Goal: Information Seeking & Learning: Learn about a topic

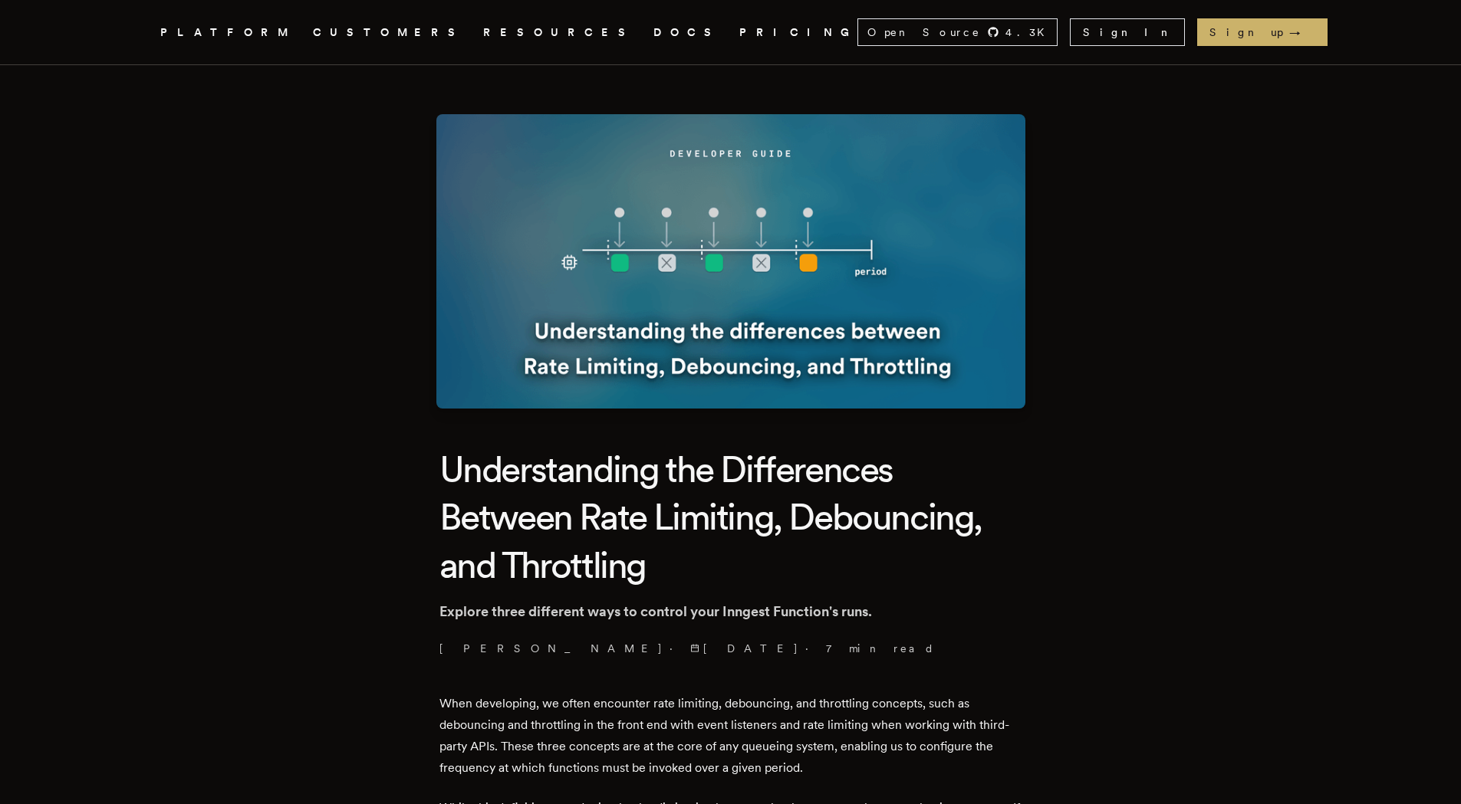
scroll to position [460, 0]
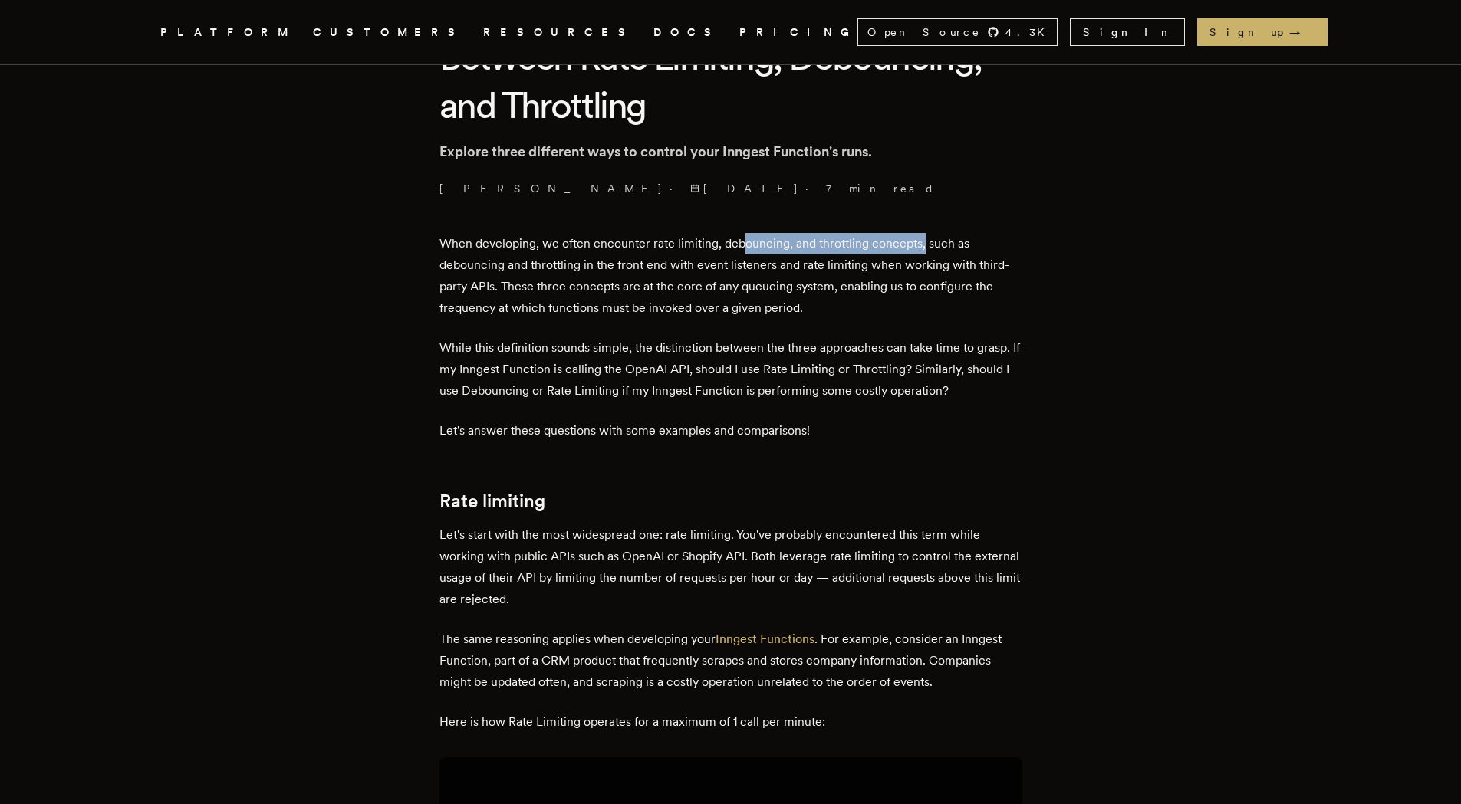
drag, startPoint x: 749, startPoint y: 235, endPoint x: 943, endPoint y: 241, distance: 194.1
click at [943, 241] on p "When developing, we often encounter rate limiting, debouncing, and throttling c…" at bounding box center [730, 276] width 583 height 86
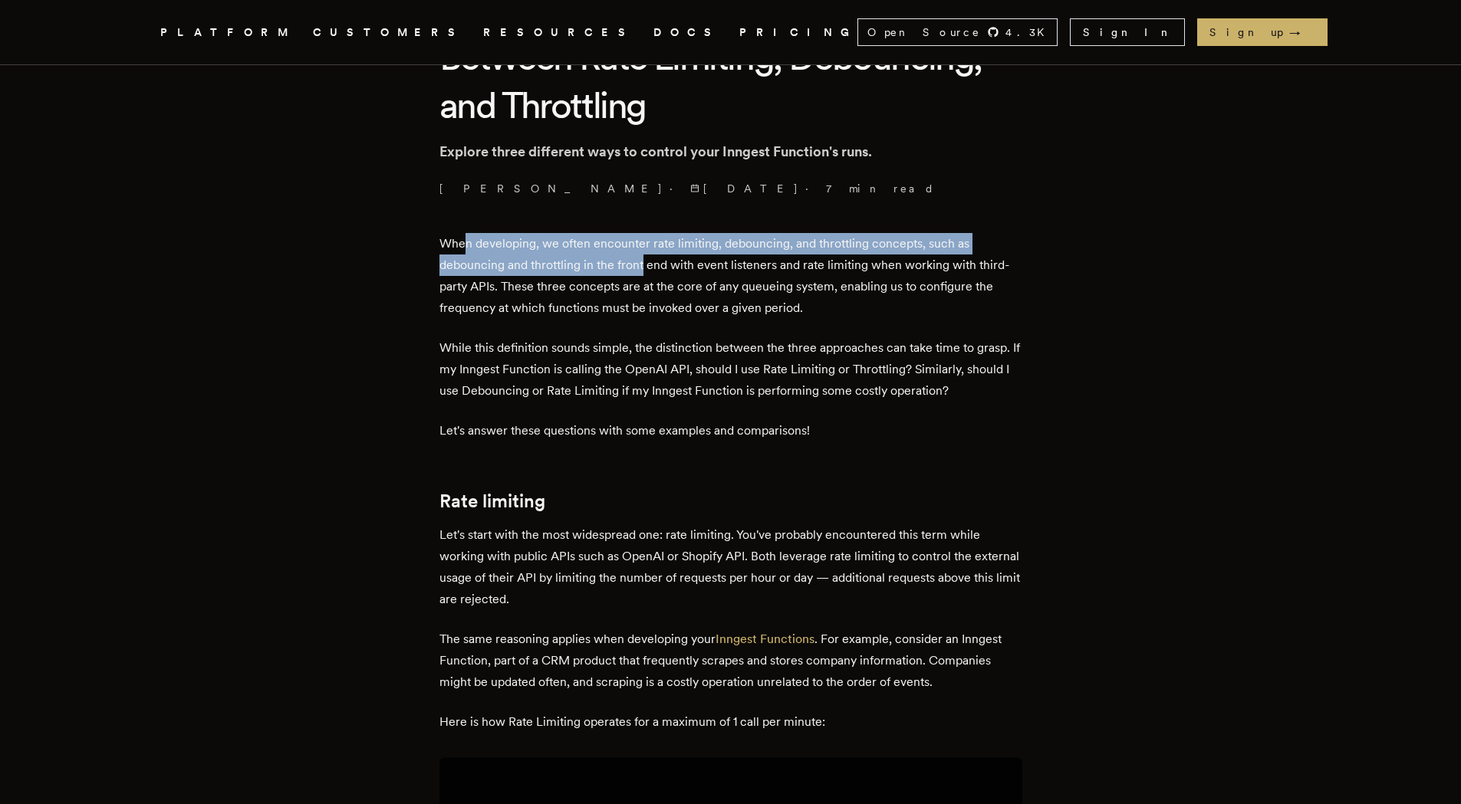
drag, startPoint x: 472, startPoint y: 250, endPoint x: 646, endPoint y: 271, distance: 176.1
click at [646, 271] on p "When developing, we often encounter rate limiting, debouncing, and throttling c…" at bounding box center [730, 276] width 583 height 86
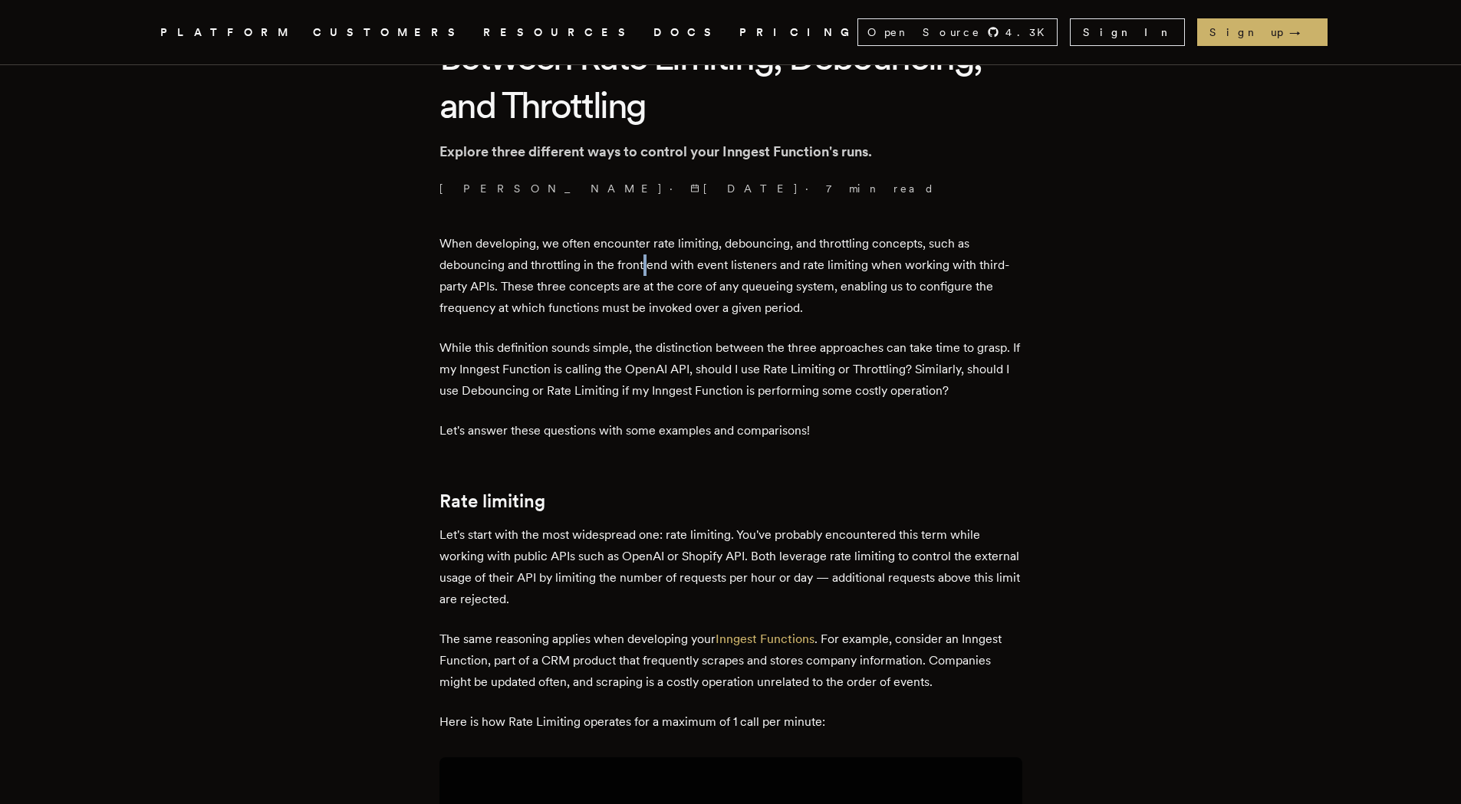
click at [646, 271] on p "When developing, we often encounter rate limiting, debouncing, and throttling c…" at bounding box center [730, 276] width 583 height 86
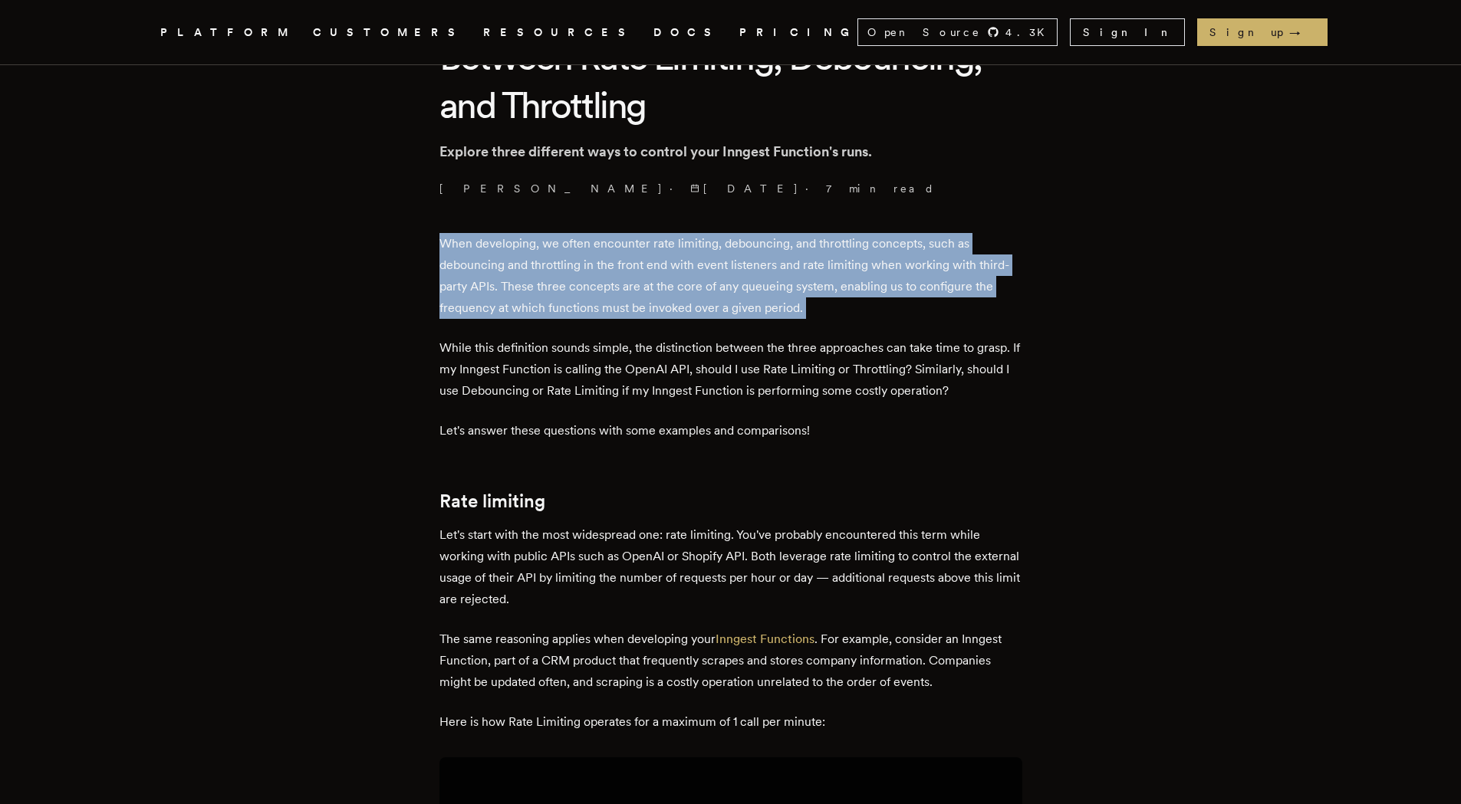
click at [646, 271] on p "When developing, we often encounter rate limiting, debouncing, and throttling c…" at bounding box center [730, 276] width 583 height 86
click at [804, 270] on p "When developing, we often encounter rate limiting, debouncing, and throttling c…" at bounding box center [730, 276] width 583 height 86
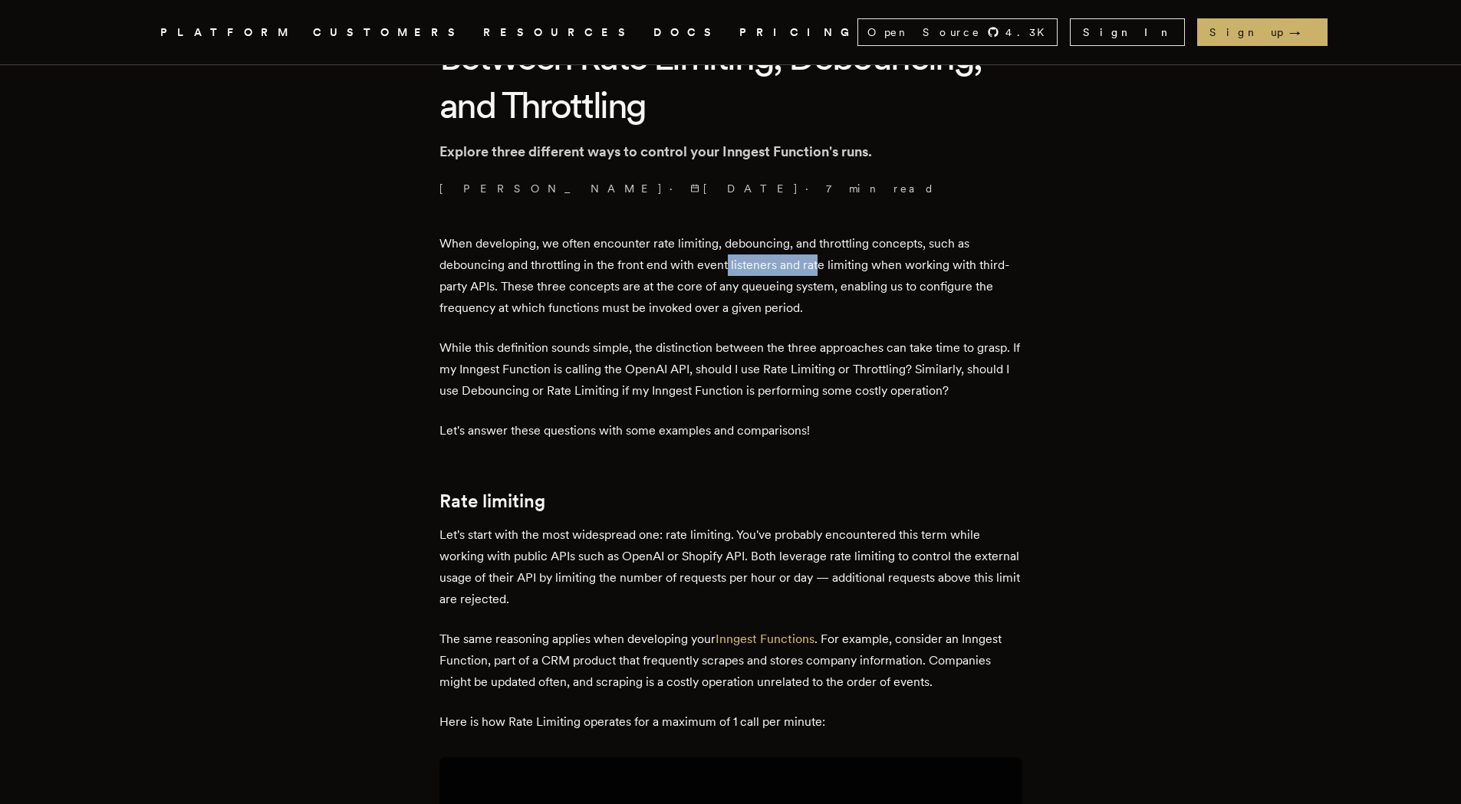
drag, startPoint x: 731, startPoint y: 261, endPoint x: 844, endPoint y: 264, distance: 113.5
click at [839, 265] on p "When developing, we often encounter rate limiting, debouncing, and throttling c…" at bounding box center [730, 276] width 583 height 86
click at [844, 264] on p "When developing, we often encounter rate limiting, debouncing, and throttling c…" at bounding box center [730, 276] width 583 height 86
click at [845, 264] on p "When developing, we often encounter rate limiting, debouncing, and throttling c…" at bounding box center [730, 276] width 583 height 86
click at [988, 262] on p "When developing, we often encounter rate limiting, debouncing, and throttling c…" at bounding box center [730, 276] width 583 height 86
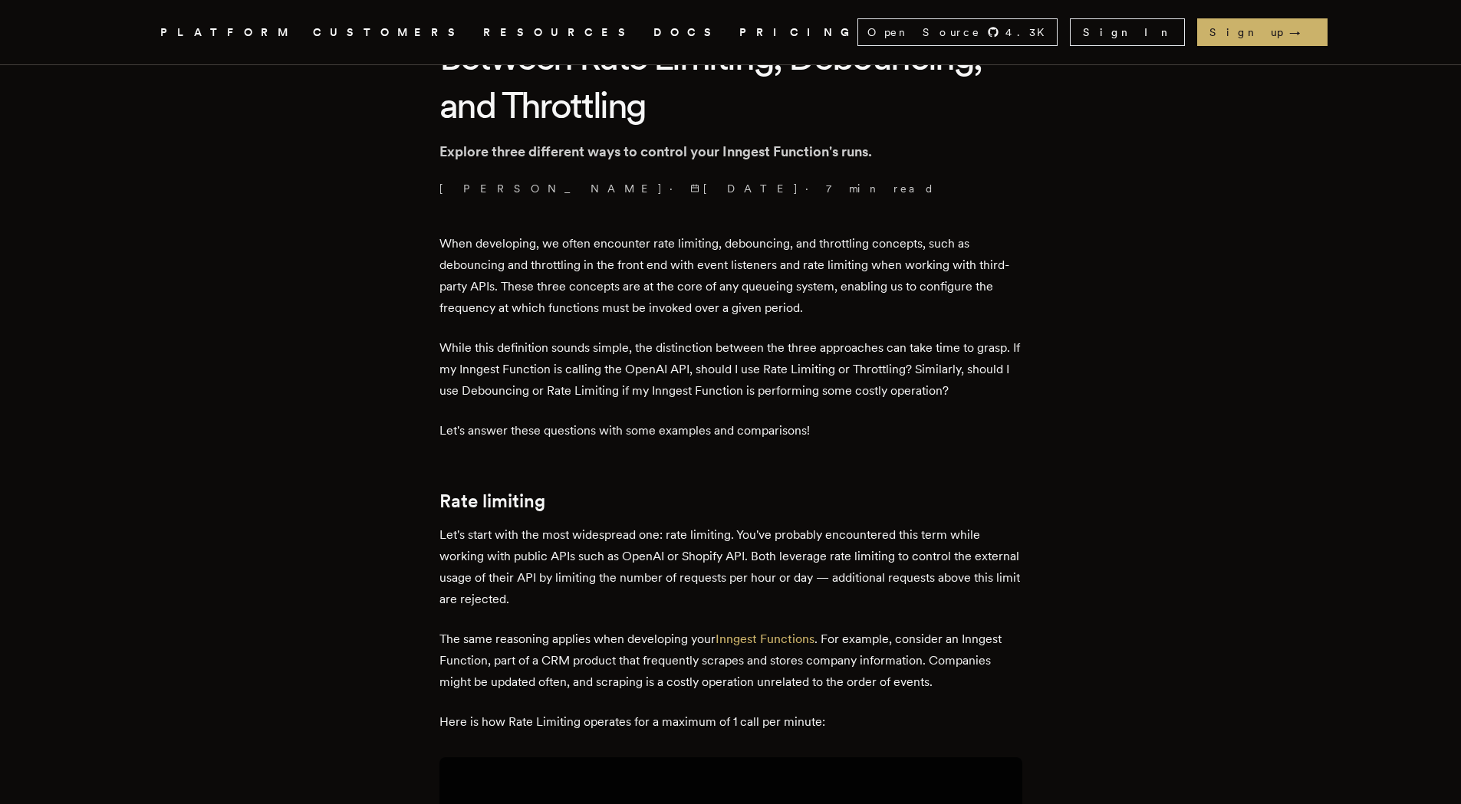
click at [458, 278] on p "When developing, we often encounter rate limiting, debouncing, and throttling c…" at bounding box center [730, 276] width 583 height 86
drag, startPoint x: 591, startPoint y: 267, endPoint x: 797, endPoint y: 267, distance: 205.5
click at [797, 267] on p "When developing, we often encounter rate limiting, debouncing, and throttling c…" at bounding box center [730, 276] width 583 height 86
drag, startPoint x: 867, startPoint y: 267, endPoint x: 1060, endPoint y: 258, distance: 192.7
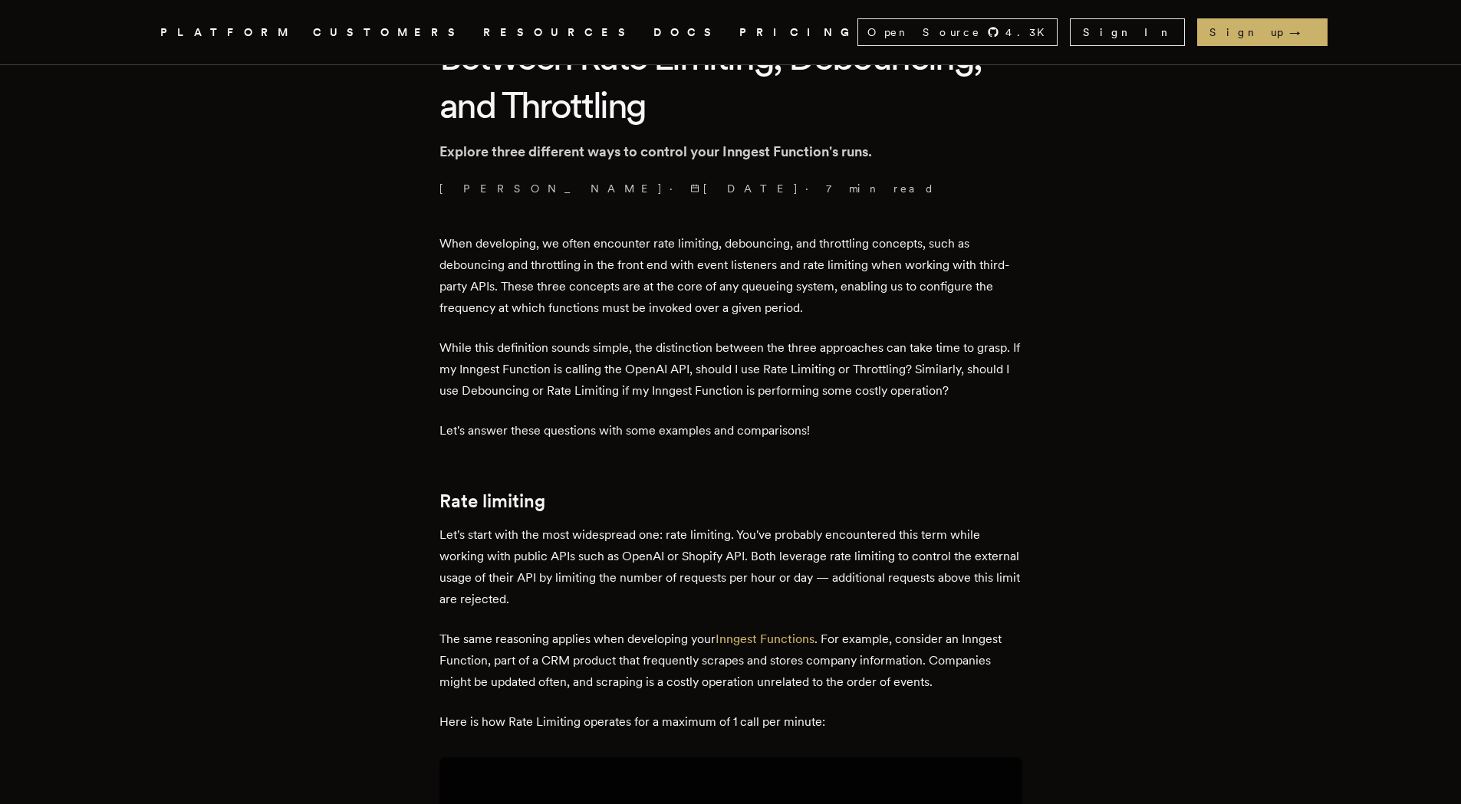
click at [615, 499] on h2 "Rate limiting" at bounding box center [730, 501] width 583 height 21
drag, startPoint x: 597, startPoint y: 183, endPoint x: 624, endPoint y: 183, distance: 26.9
click at [826, 183] on span "7 min read" at bounding box center [880, 188] width 109 height 15
click at [690, 189] on span "9/10/2024" at bounding box center [744, 188] width 109 height 15
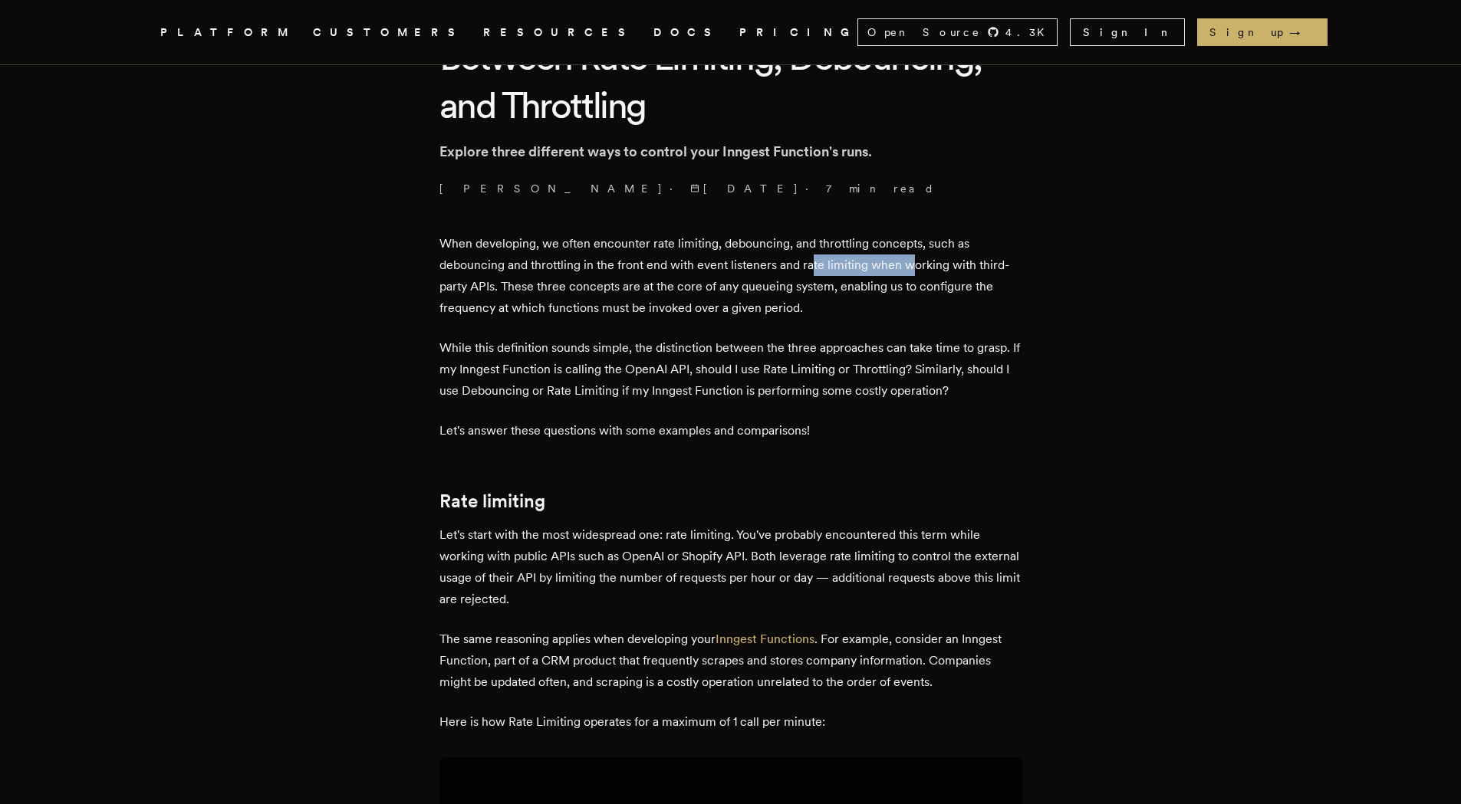
drag, startPoint x: 814, startPoint y: 271, endPoint x: 959, endPoint y: 264, distance: 145.9
click at [937, 266] on p "When developing, we often encounter rate limiting, debouncing, and throttling c…" at bounding box center [730, 276] width 583 height 86
click at [960, 263] on p "When developing, we often encounter rate limiting, debouncing, and throttling c…" at bounding box center [730, 276] width 583 height 86
drag, startPoint x: 583, startPoint y: 291, endPoint x: 697, endPoint y: 291, distance: 114.3
click at [690, 292] on p "When developing, we often encounter rate limiting, debouncing, and throttling c…" at bounding box center [730, 276] width 583 height 86
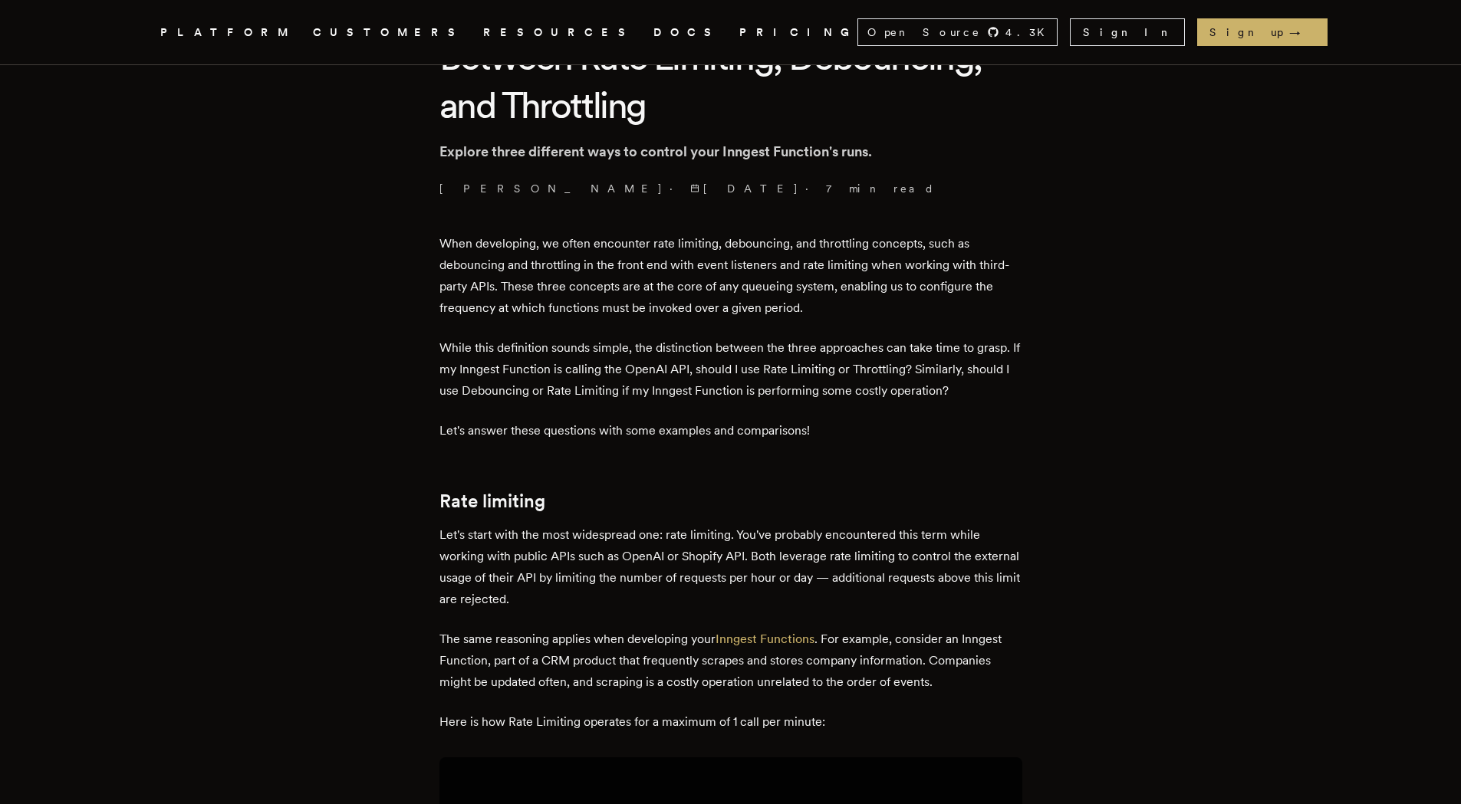
click at [699, 291] on p "When developing, we often encounter rate limiting, debouncing, and throttling c…" at bounding box center [730, 276] width 583 height 86
drag, startPoint x: 653, startPoint y: 304, endPoint x: 727, endPoint y: 306, distance: 73.7
click at [727, 306] on p "When developing, we often encounter rate limiting, debouncing, and throttling c…" at bounding box center [730, 276] width 583 height 86
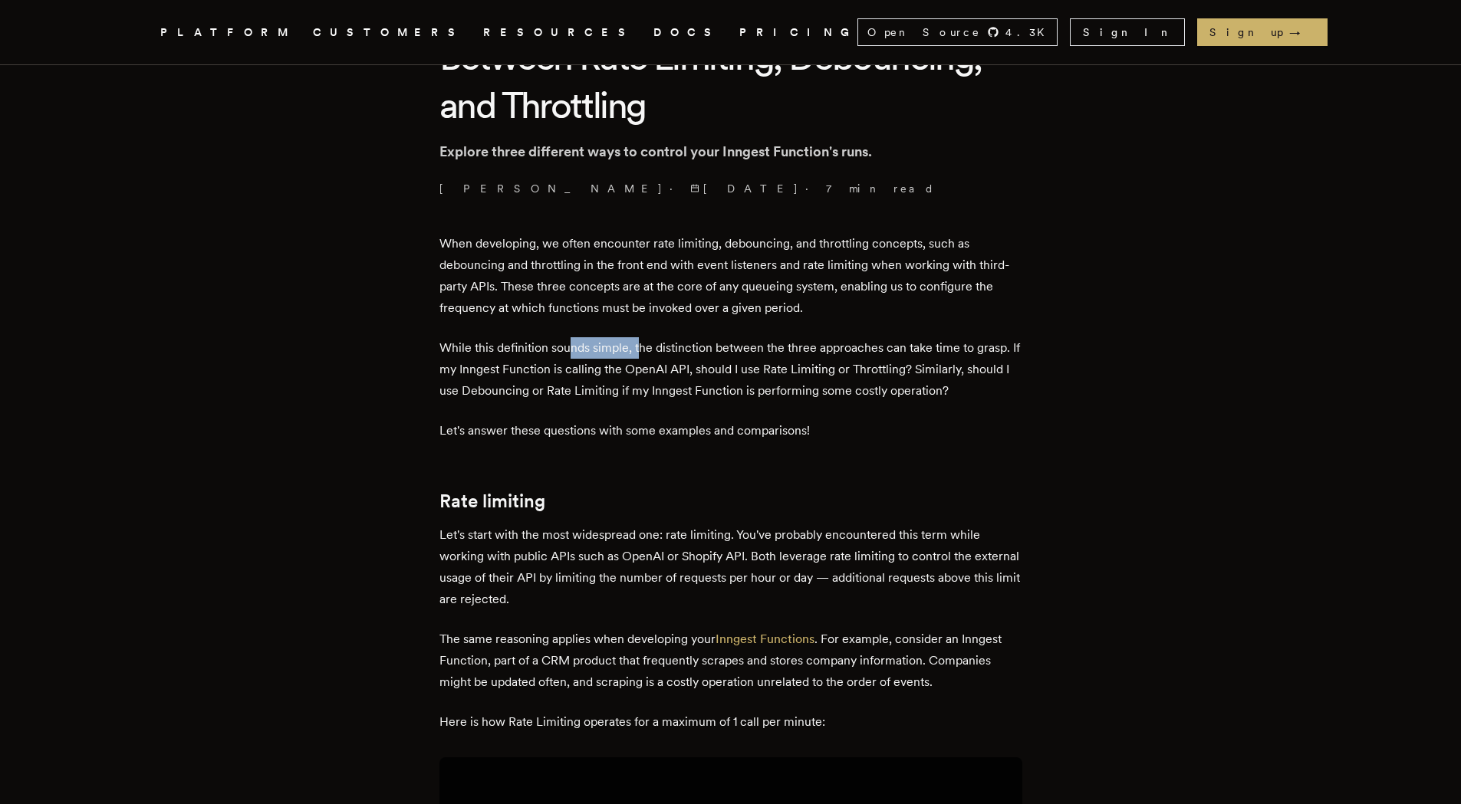
drag, startPoint x: 586, startPoint y: 345, endPoint x: 646, endPoint y: 347, distance: 60.6
click at [646, 347] on p "While this definition sounds simple, the distinction between the three approach…" at bounding box center [730, 369] width 583 height 64
click at [701, 348] on p "While this definition sounds simple, the distinction between the three approach…" at bounding box center [730, 369] width 583 height 64
drag, startPoint x: 654, startPoint y: 347, endPoint x: 768, endPoint y: 347, distance: 114.3
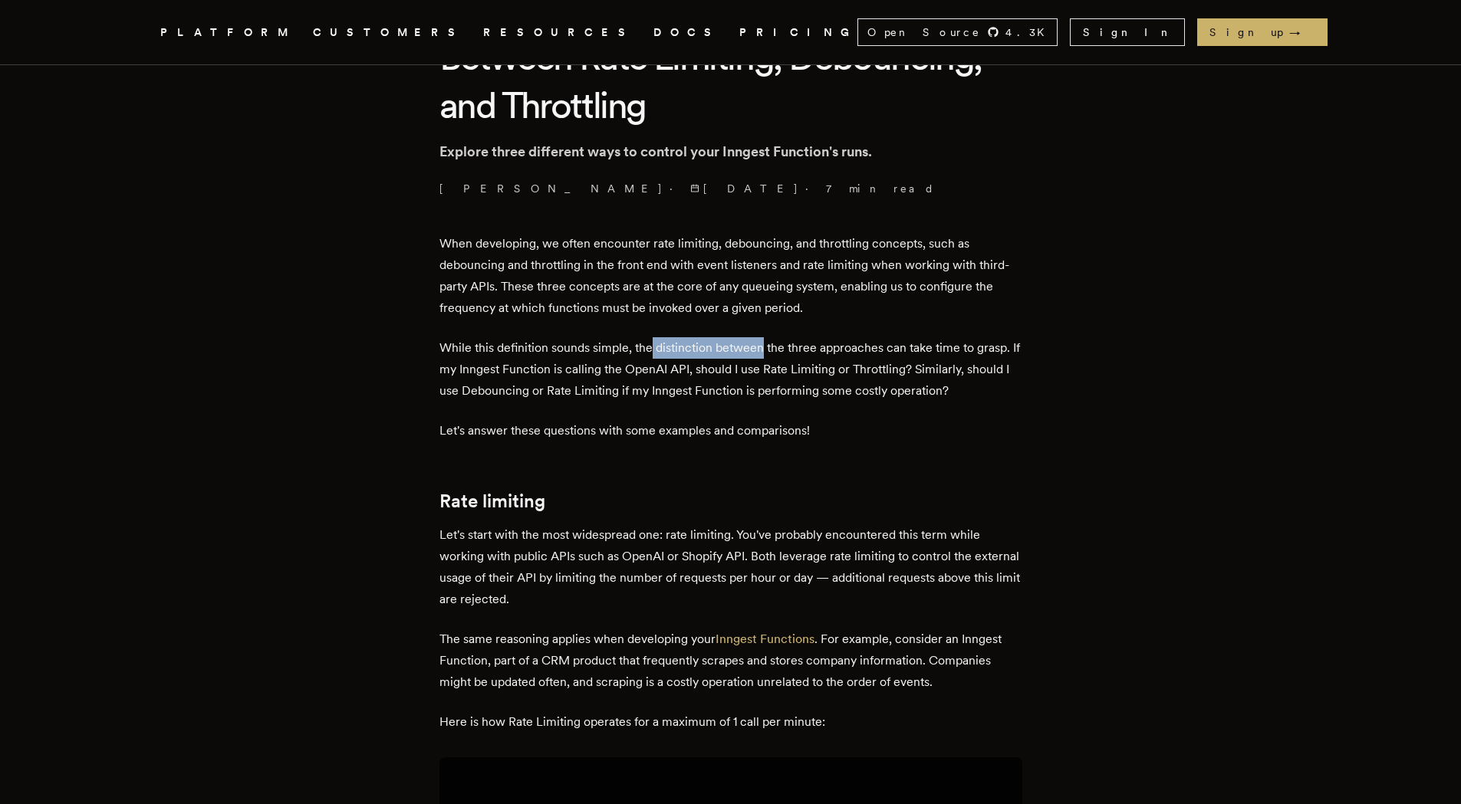
click at [768, 347] on p "While this definition sounds simple, the distinction between the three approach…" at bounding box center [730, 369] width 583 height 64
drag, startPoint x: 768, startPoint y: 347, endPoint x: 979, endPoint y: 345, distance: 210.9
click at [939, 347] on p "While this definition sounds simple, the distinction between the three approach…" at bounding box center [730, 369] width 583 height 64
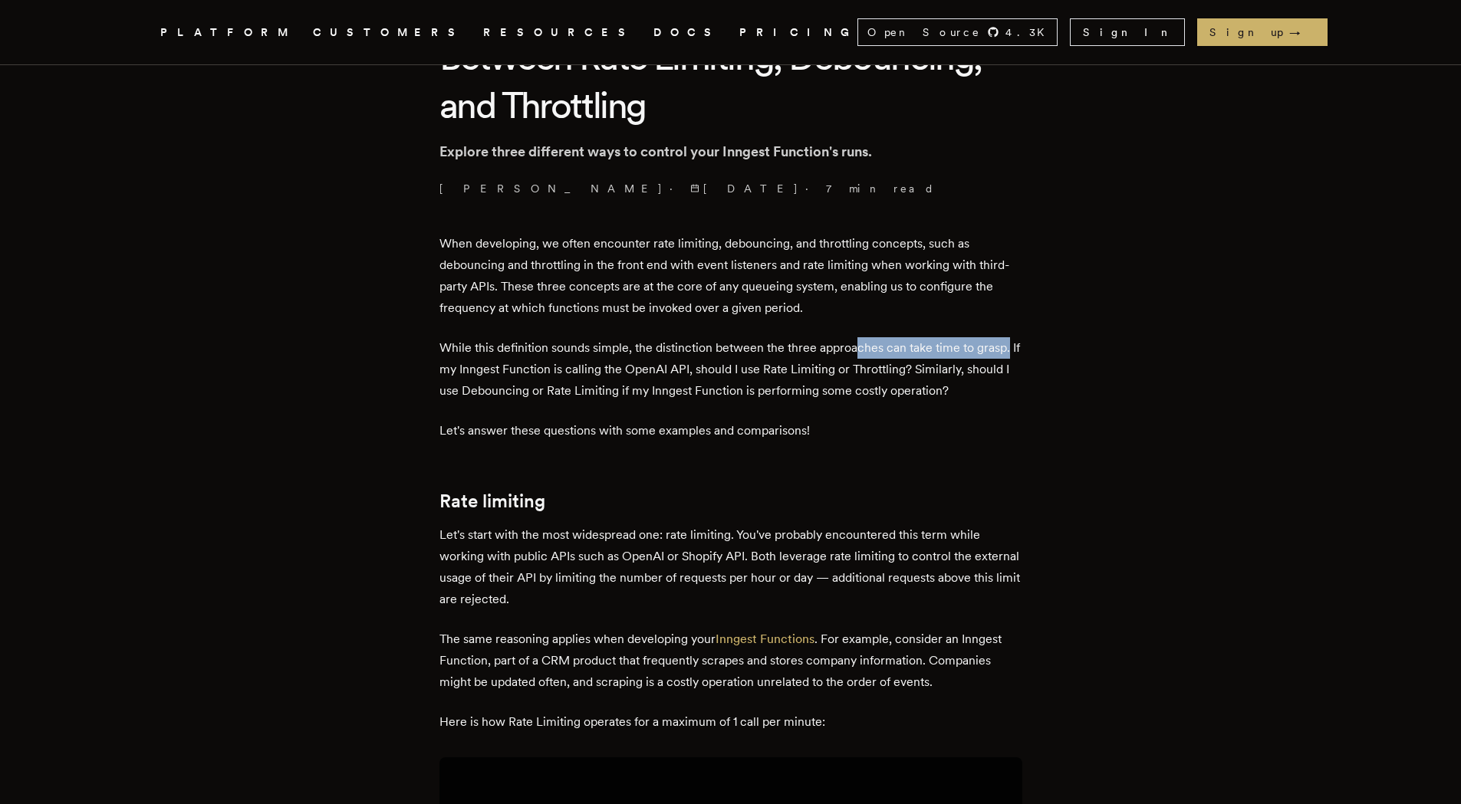
drag, startPoint x: 861, startPoint y: 335, endPoint x: 1012, endPoint y: 348, distance: 151.6
click at [1012, 348] on p "While this definition sounds simple, the distinction between the three approach…" at bounding box center [730, 369] width 583 height 64
drag, startPoint x: 439, startPoint y: 374, endPoint x: 491, endPoint y: 371, distance: 52.2
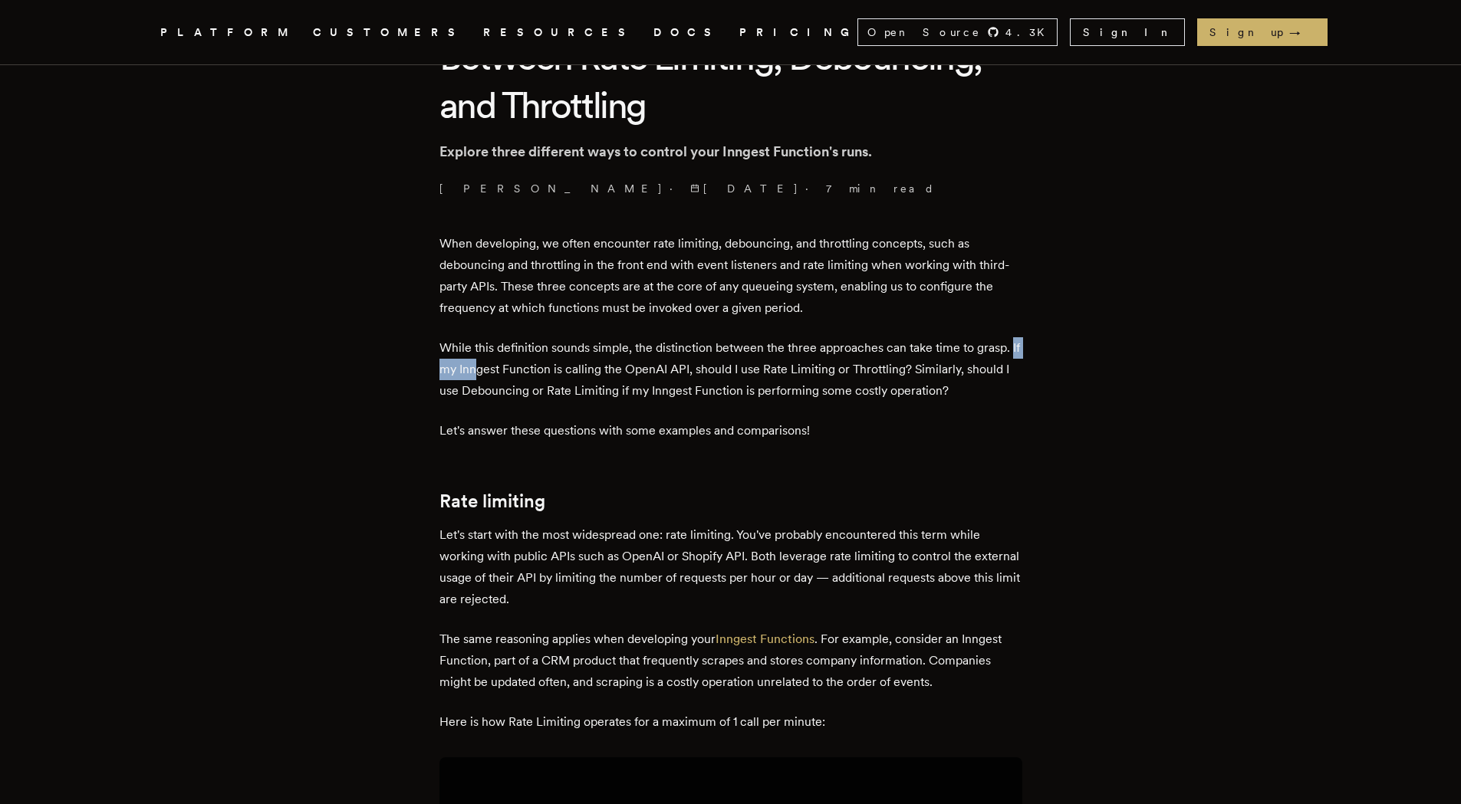
click at [492, 371] on p "While this definition sounds simple, the distinction between the three approach…" at bounding box center [730, 369] width 583 height 64
click at [493, 371] on p "While this definition sounds simple, the distinction between the three approach…" at bounding box center [730, 369] width 583 height 64
click at [488, 382] on p "While this definition sounds simple, the distinction between the three approach…" at bounding box center [730, 369] width 583 height 64
drag, startPoint x: 478, startPoint y: 369, endPoint x: 568, endPoint y: 367, distance: 90.5
click at [568, 367] on p "While this definition sounds simple, the distinction between the three approach…" at bounding box center [730, 369] width 583 height 64
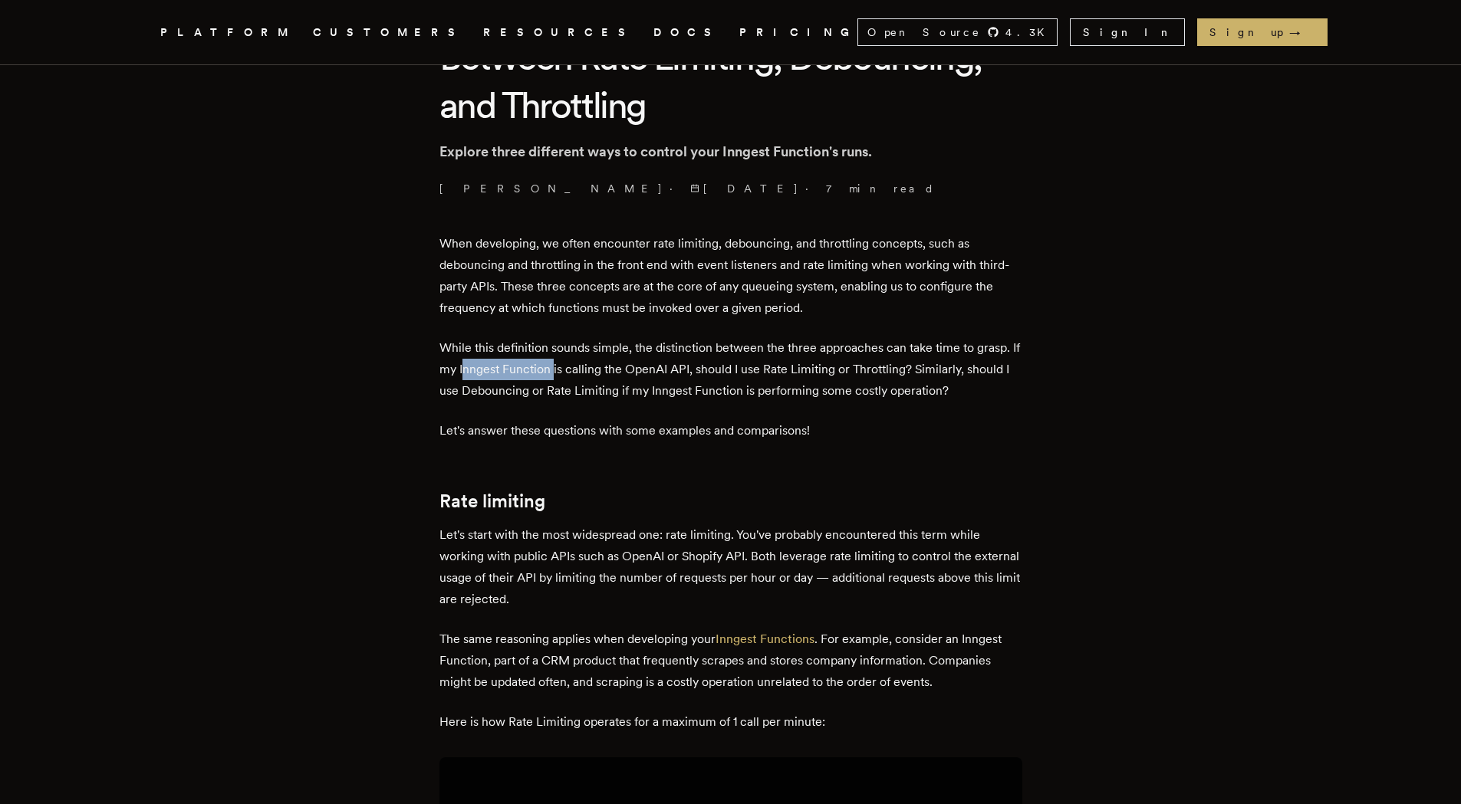
copy p "nngest Function"
click at [807, 303] on p "When developing, we often encounter rate limiting, debouncing, and throttling c…" at bounding box center [730, 276] width 583 height 86
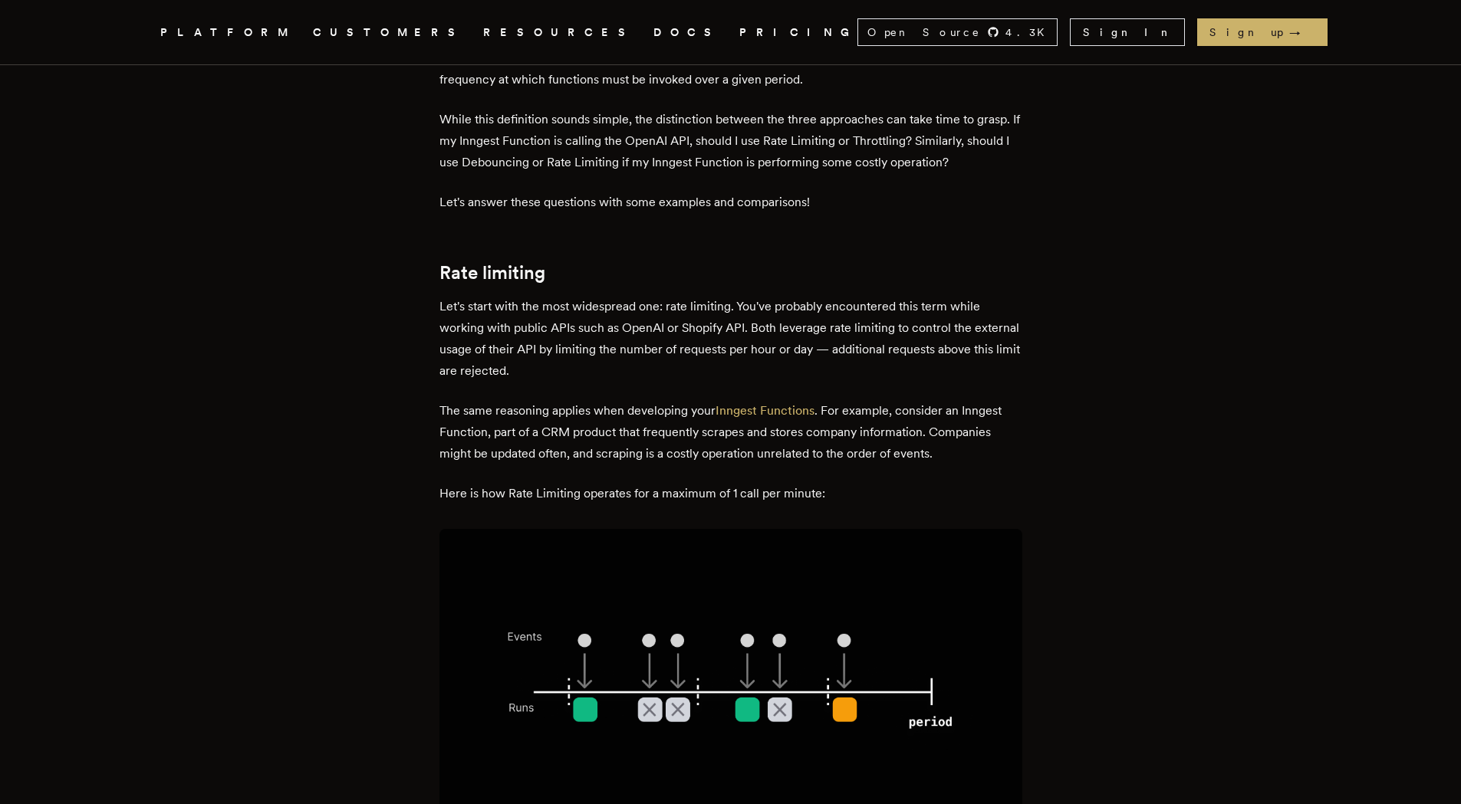
scroll to position [690, 0]
click at [515, 643] on img at bounding box center [730, 680] width 583 height 304
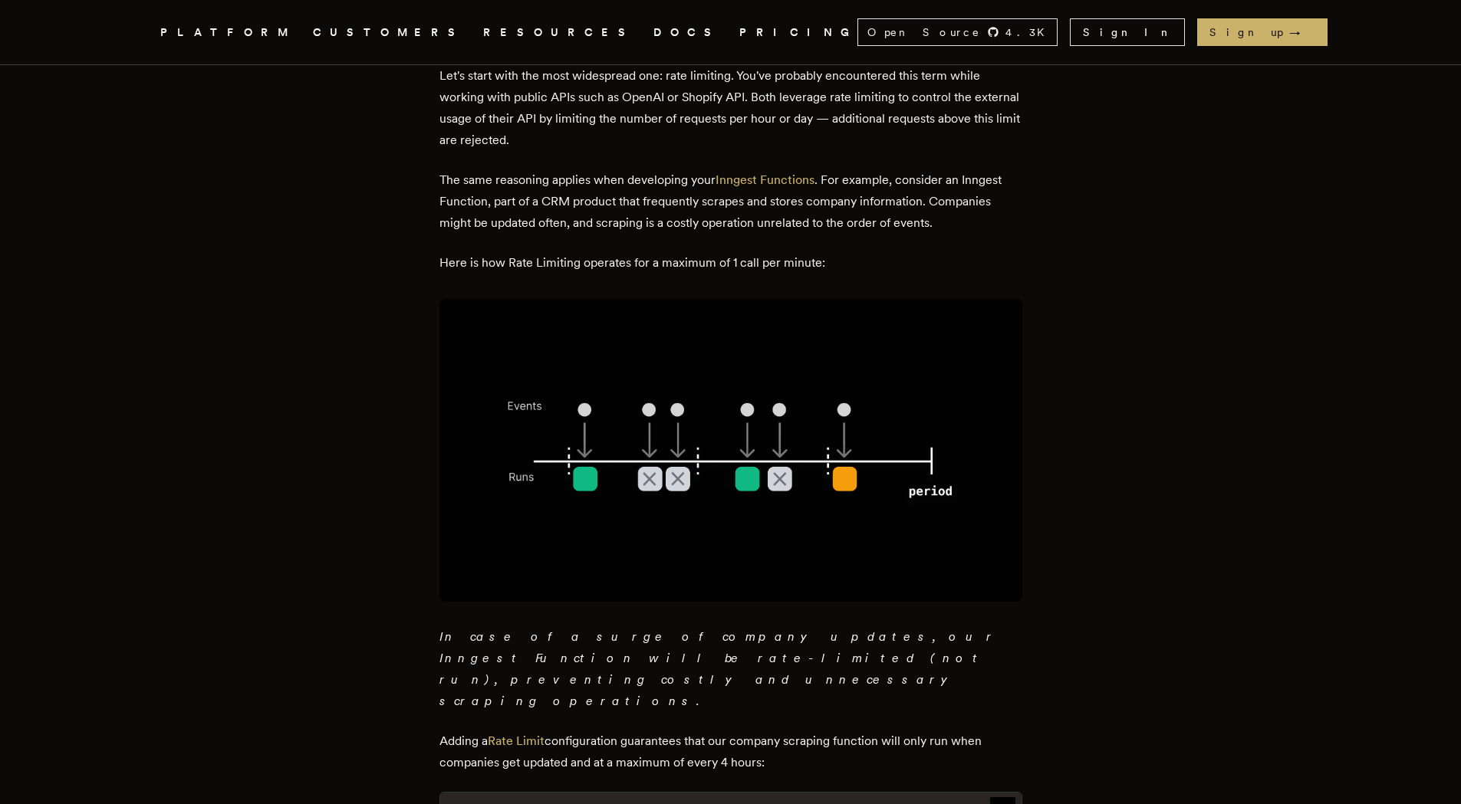
scroll to position [920, 0]
drag, startPoint x: 588, startPoint y: 122, endPoint x: 885, endPoint y: 127, distance: 296.8
click at [885, 127] on p "Let's start with the most widespread one: rate limiting. You've probably encoun…" at bounding box center [730, 107] width 583 height 86
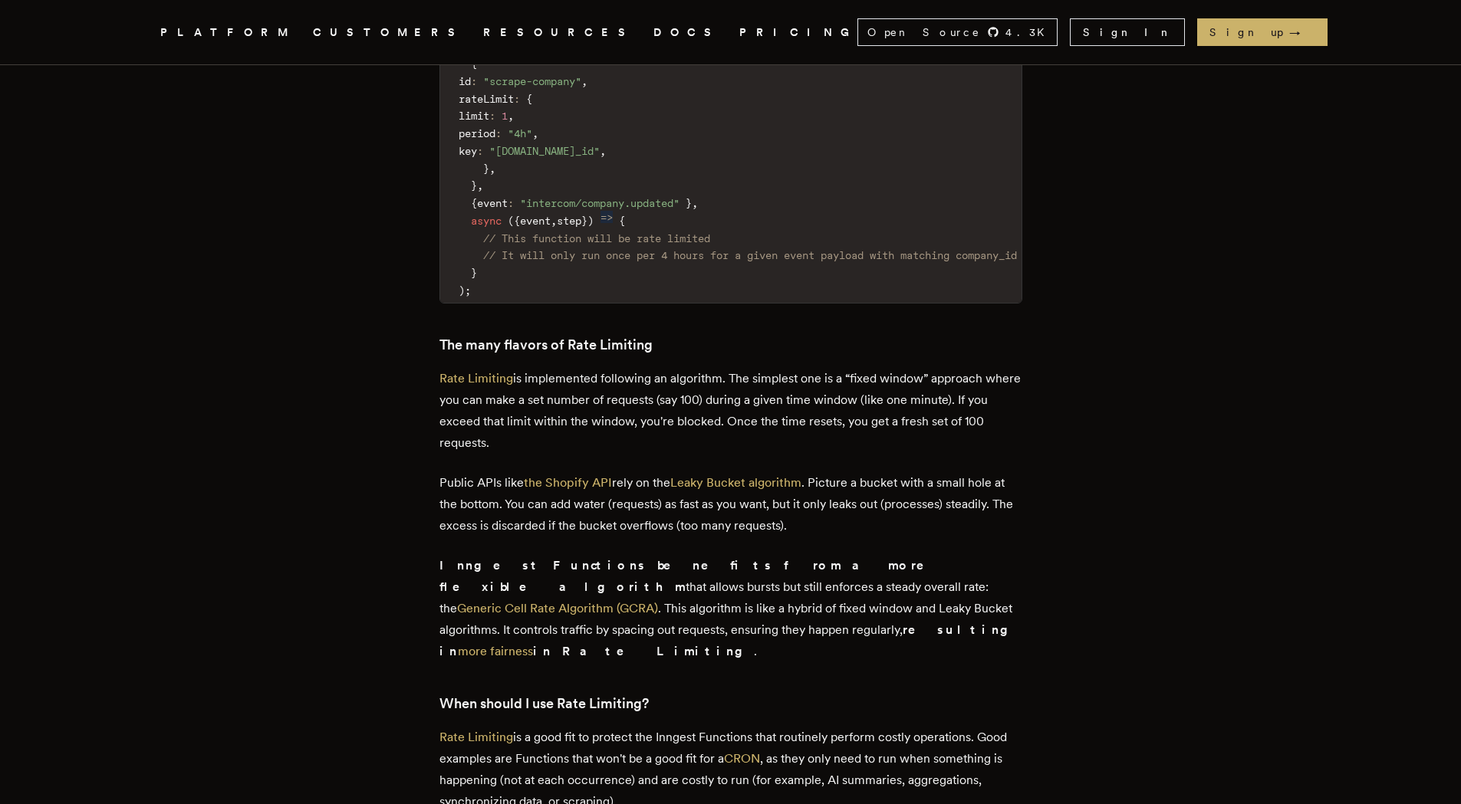
scroll to position [1764, 0]
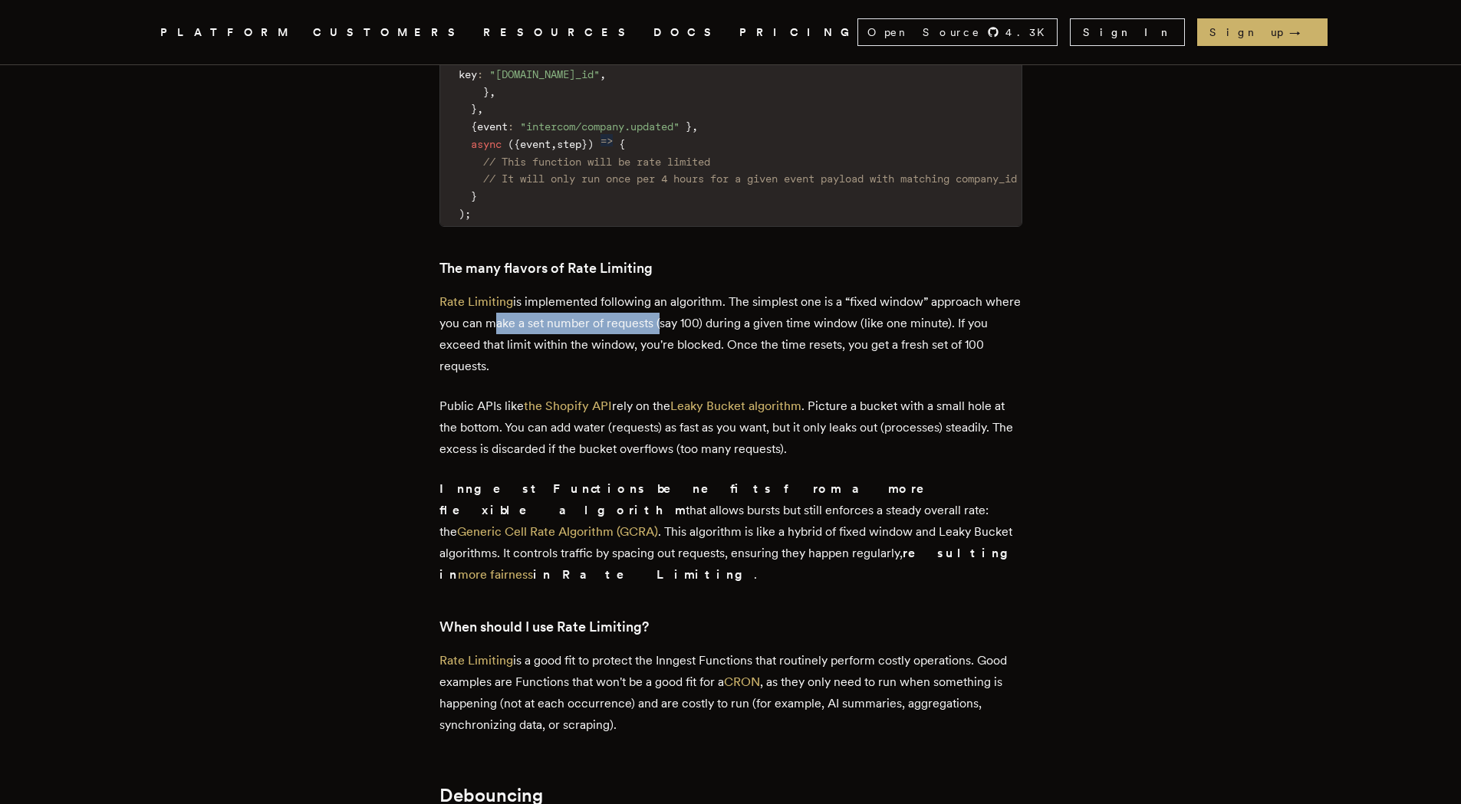
drag, startPoint x: 533, startPoint y: 278, endPoint x: 699, endPoint y: 276, distance: 165.6
click at [699, 291] on p "Rate Limiting is implemented following an algorithm. The simplest one is a “fix…" at bounding box center [730, 334] width 583 height 86
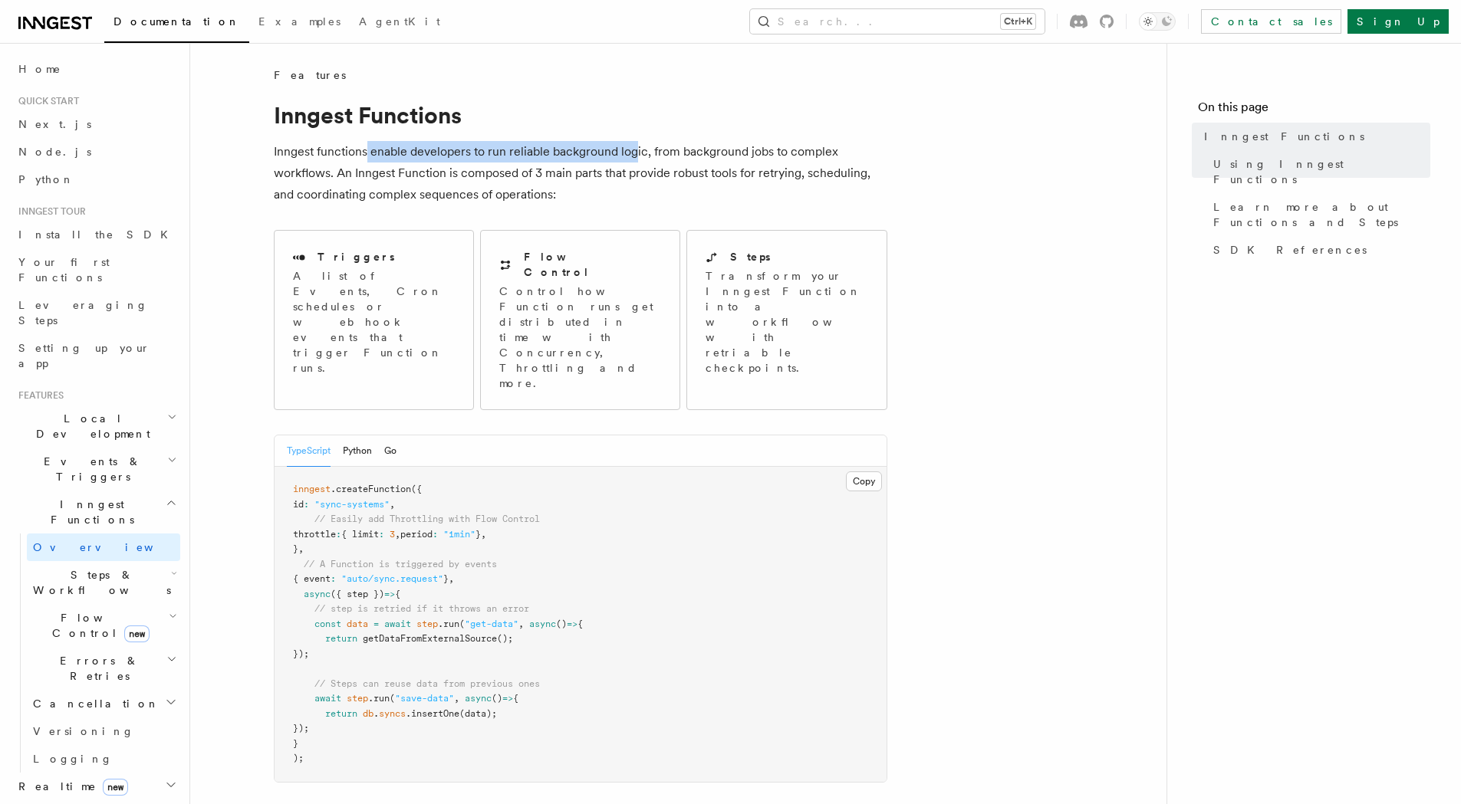
drag, startPoint x: 366, startPoint y: 149, endPoint x: 636, endPoint y: 162, distance: 270.2
click at [636, 162] on p "Inngest functions enable developers to run reliable background logic, from back…" at bounding box center [580, 173] width 613 height 64
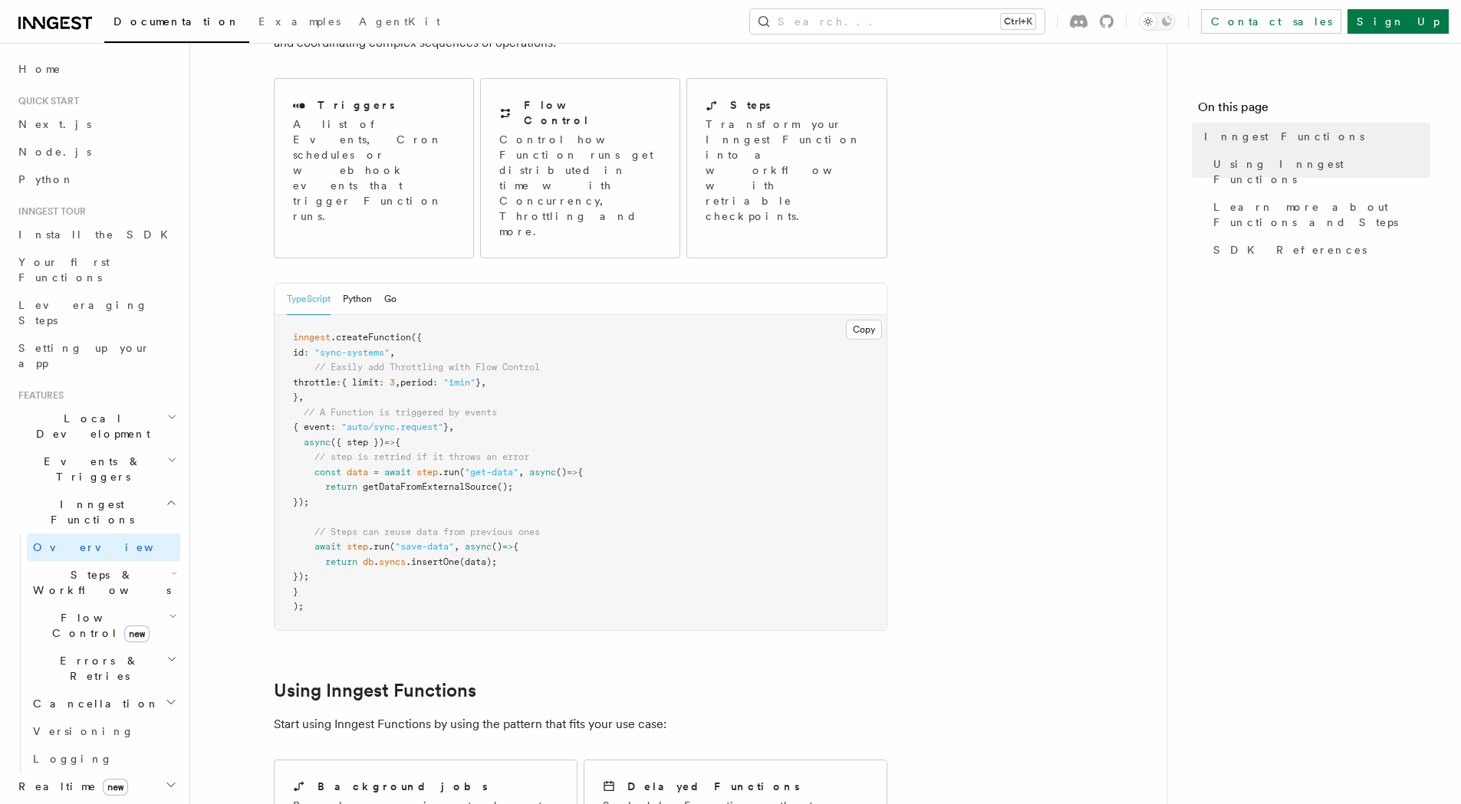
scroll to position [153, 0]
